Goal: Communication & Community: Connect with others

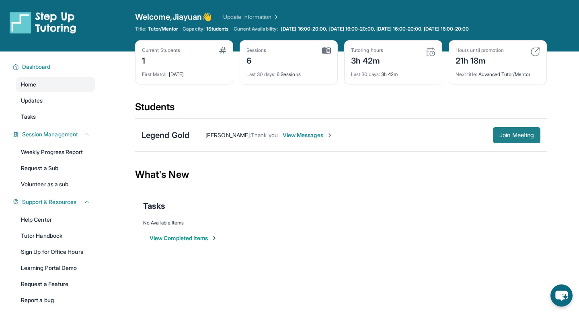
click at [503, 134] on span "Join Meeting" at bounding box center [517, 135] width 35 height 5
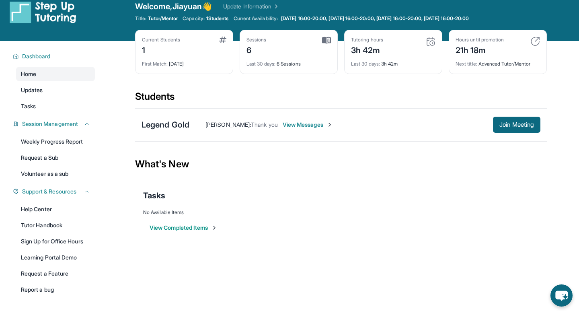
scroll to position [11, 0]
